Goal: Browse casually: Explore the website without a specific task or goal

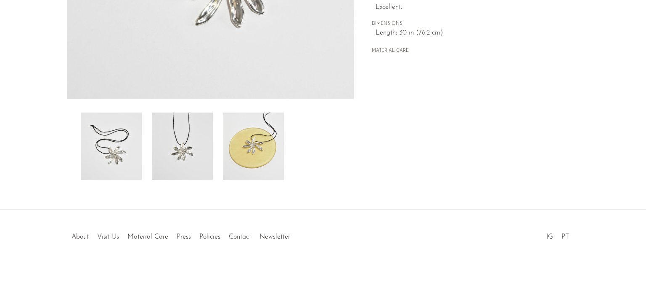
scroll to position [101, 0]
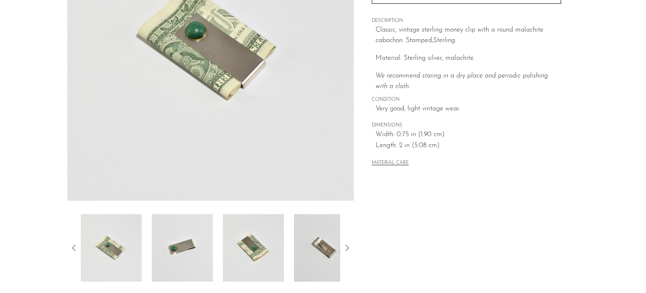
scroll to position [255, 0]
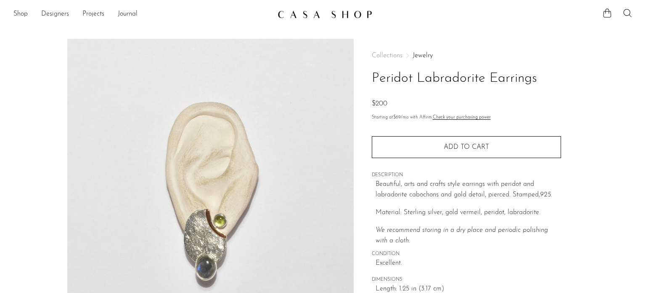
scroll to position [154, 0]
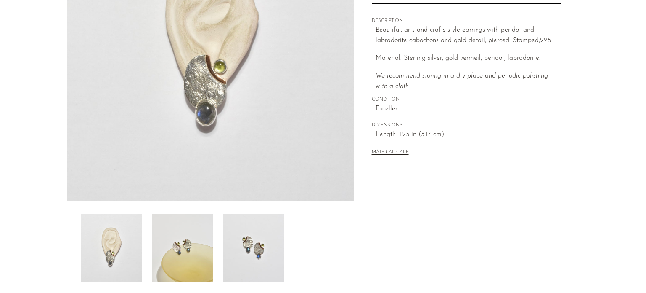
click at [265, 249] on img at bounding box center [253, 247] width 61 height 67
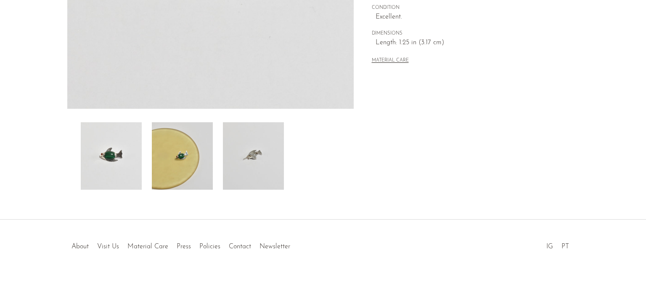
scroll to position [255, 0]
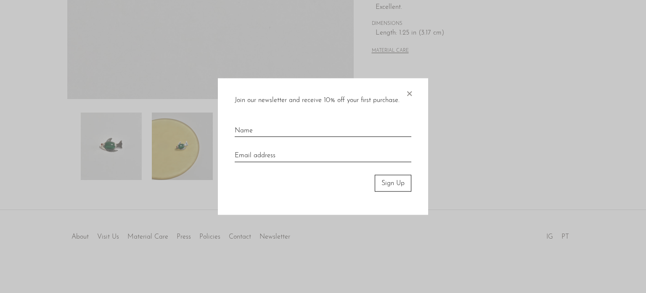
click at [169, 151] on body "Shop Featured New Arrivals Bestsellers" at bounding box center [323, 19] width 646 height 548
click at [405, 95] on span "×" at bounding box center [409, 91] width 8 height 27
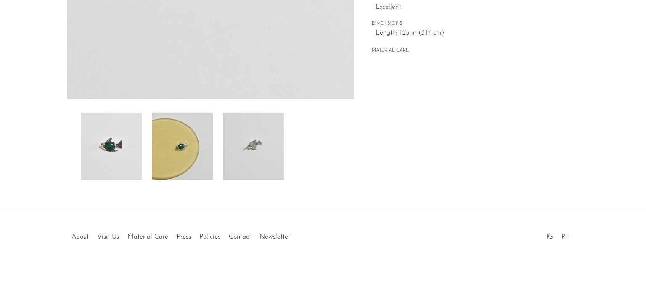
click at [190, 141] on img at bounding box center [182, 145] width 61 height 67
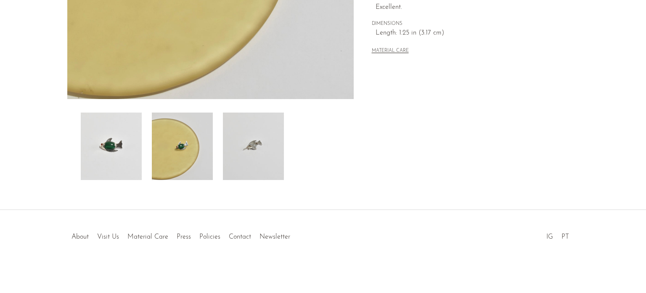
scroll to position [101, 0]
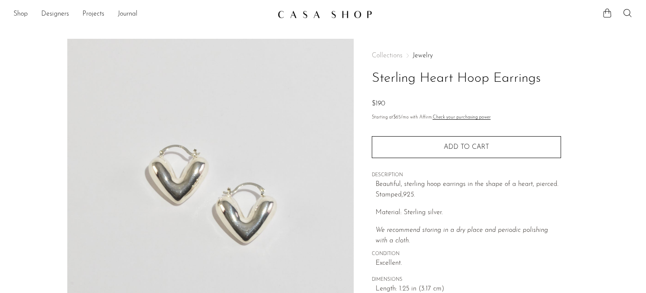
scroll to position [154, 0]
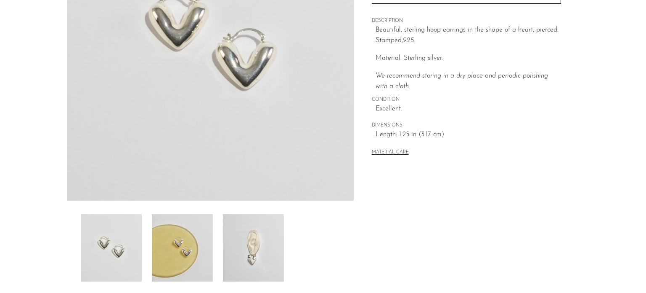
click at [255, 249] on img at bounding box center [253, 247] width 61 height 67
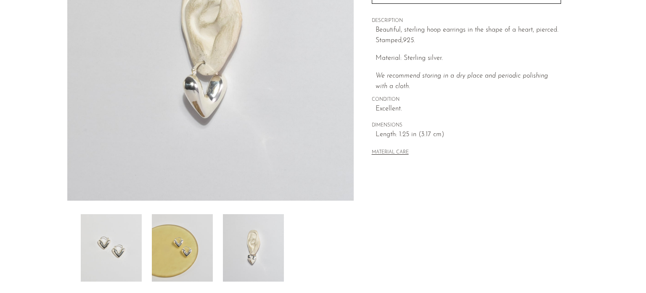
click at [179, 247] on img at bounding box center [182, 247] width 61 height 67
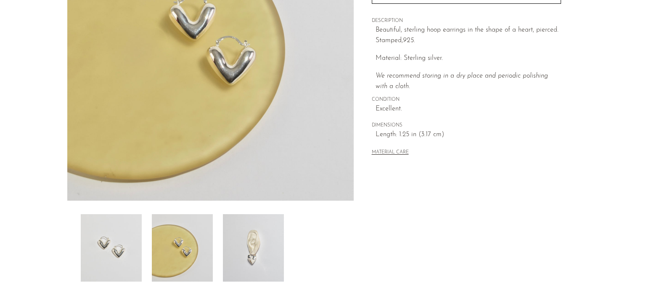
click at [106, 245] on img at bounding box center [111, 247] width 61 height 67
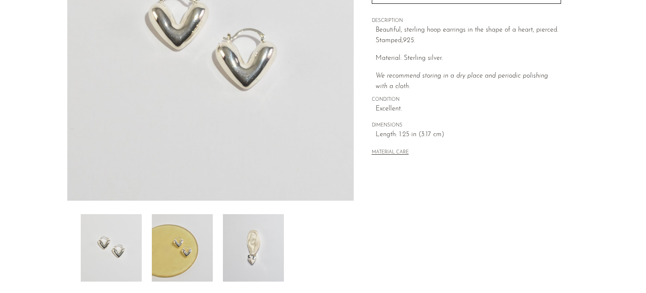
scroll to position [0, 0]
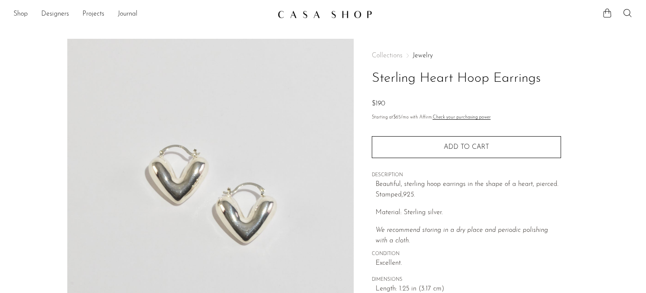
drag, startPoint x: 551, startPoint y: 75, endPoint x: 374, endPoint y: 80, distance: 177.3
click at [374, 80] on h1 "Sterling Heart Hoop Earrings" at bounding box center [466, 78] width 189 height 21
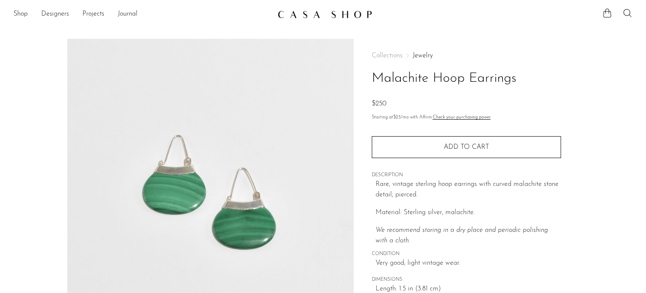
scroll to position [154, 0]
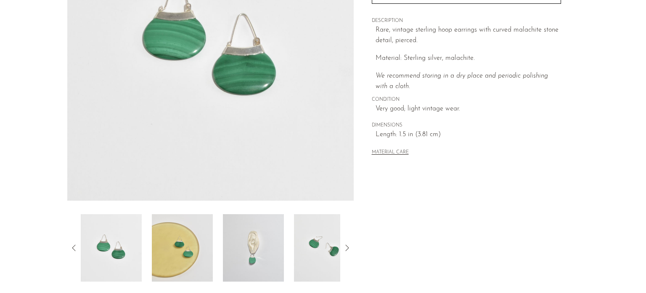
click at [264, 257] on img at bounding box center [253, 247] width 61 height 67
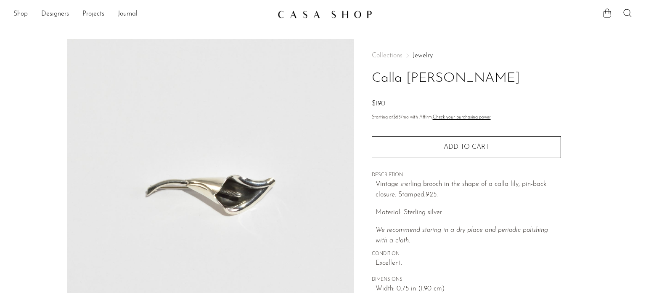
scroll to position [154, 0]
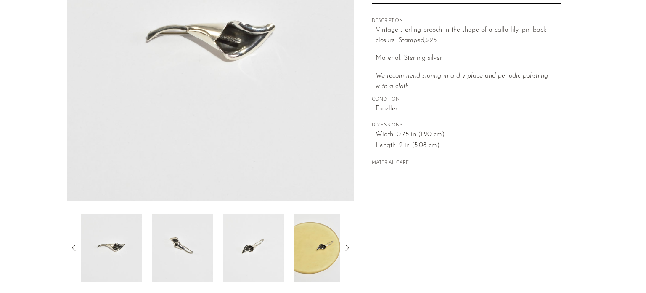
click at [315, 238] on img at bounding box center [324, 247] width 61 height 67
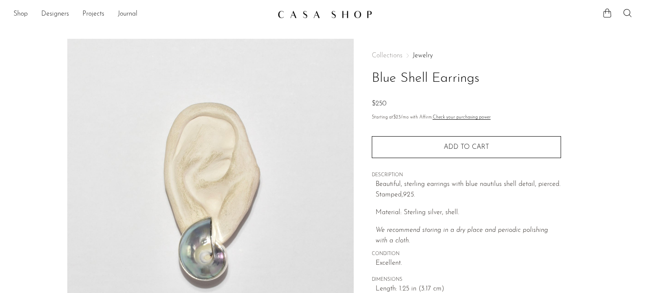
scroll to position [154, 0]
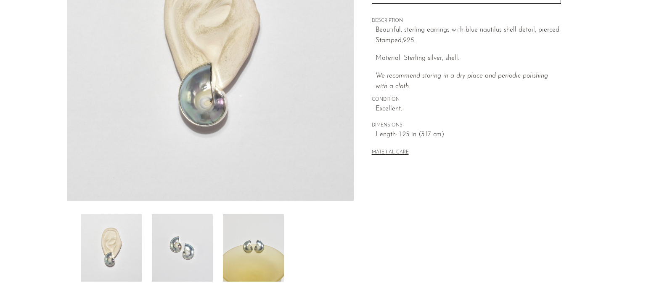
click at [253, 237] on img at bounding box center [253, 247] width 61 height 67
